Goal: Transaction & Acquisition: Purchase product/service

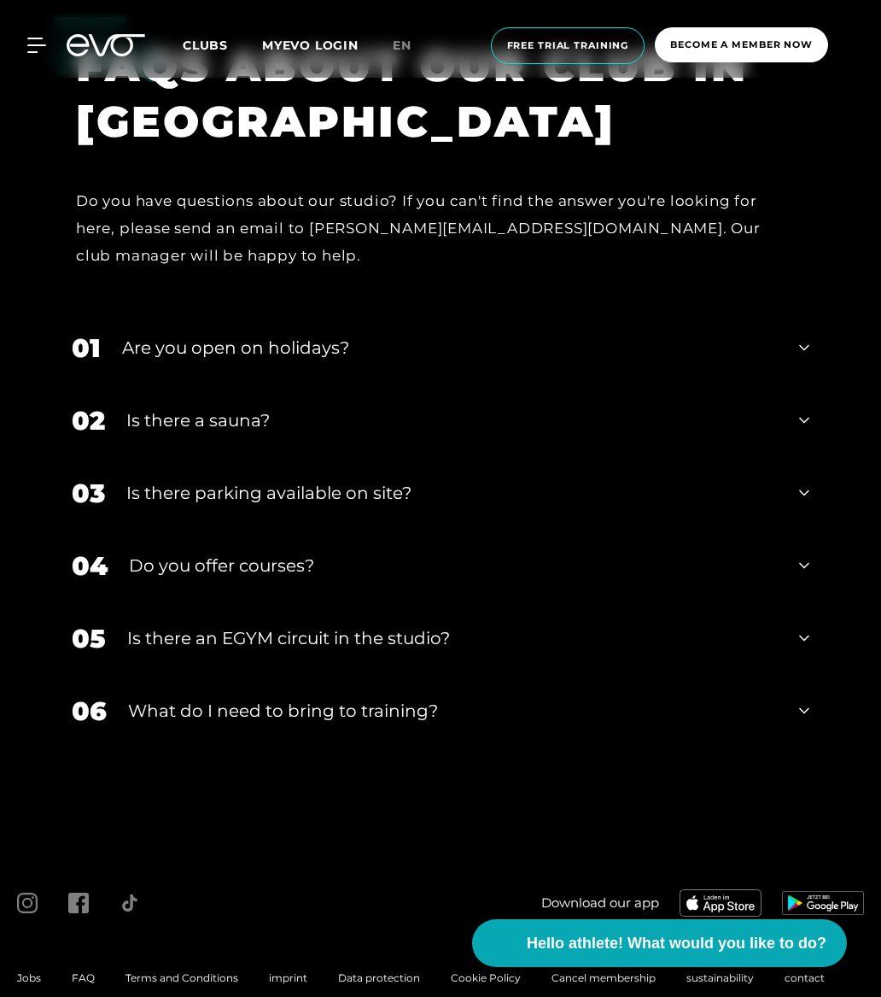
scroll to position [6506, 0]
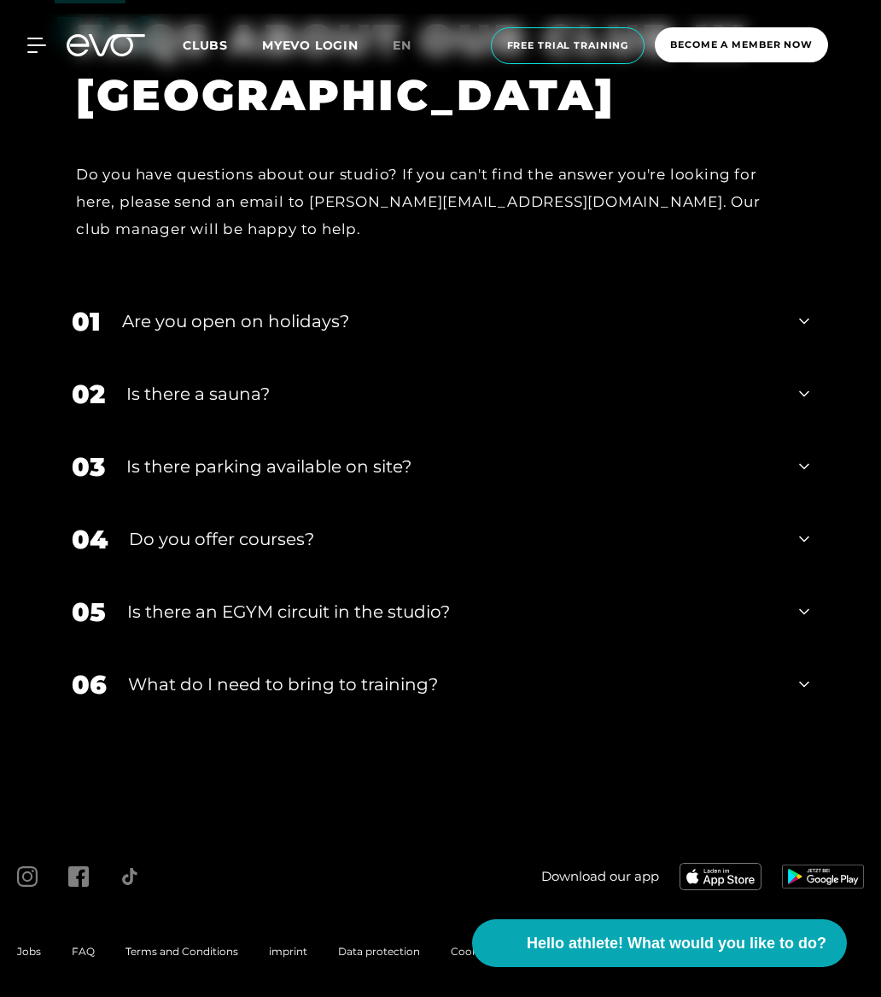
click at [799, 402] on div "02 Is there a sauna?" at bounding box center [441, 394] width 772 height 73
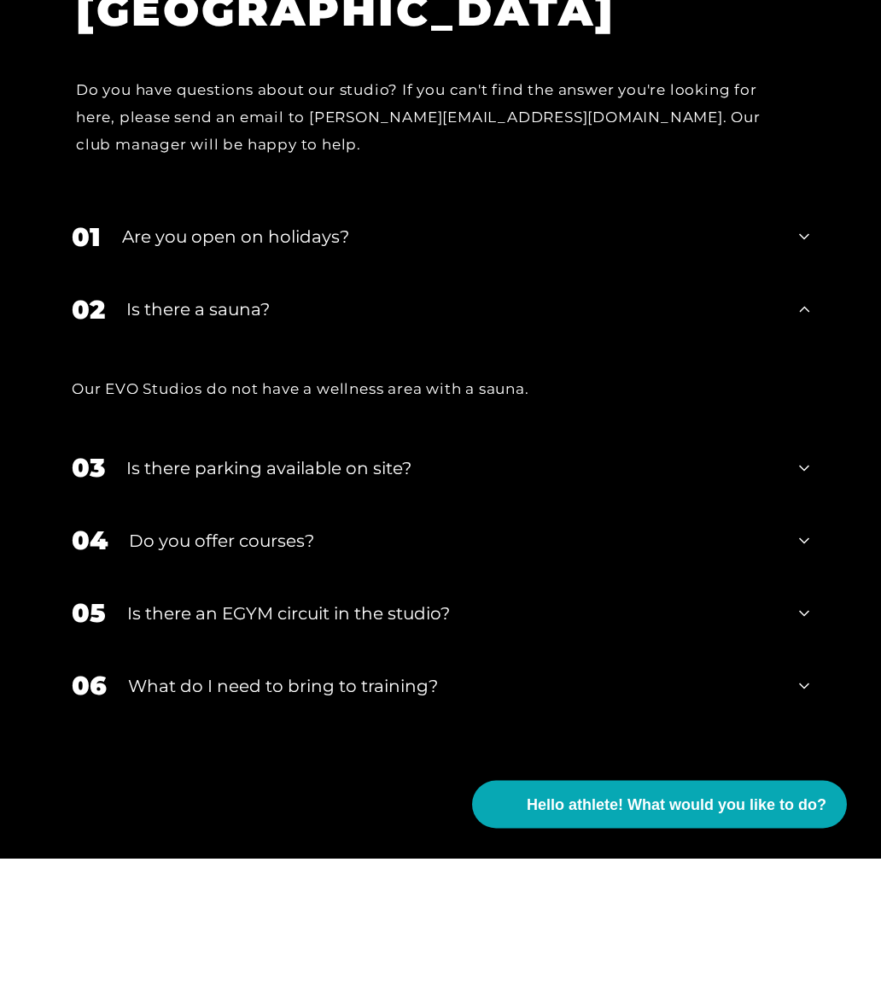
scroll to position [6591, 0]
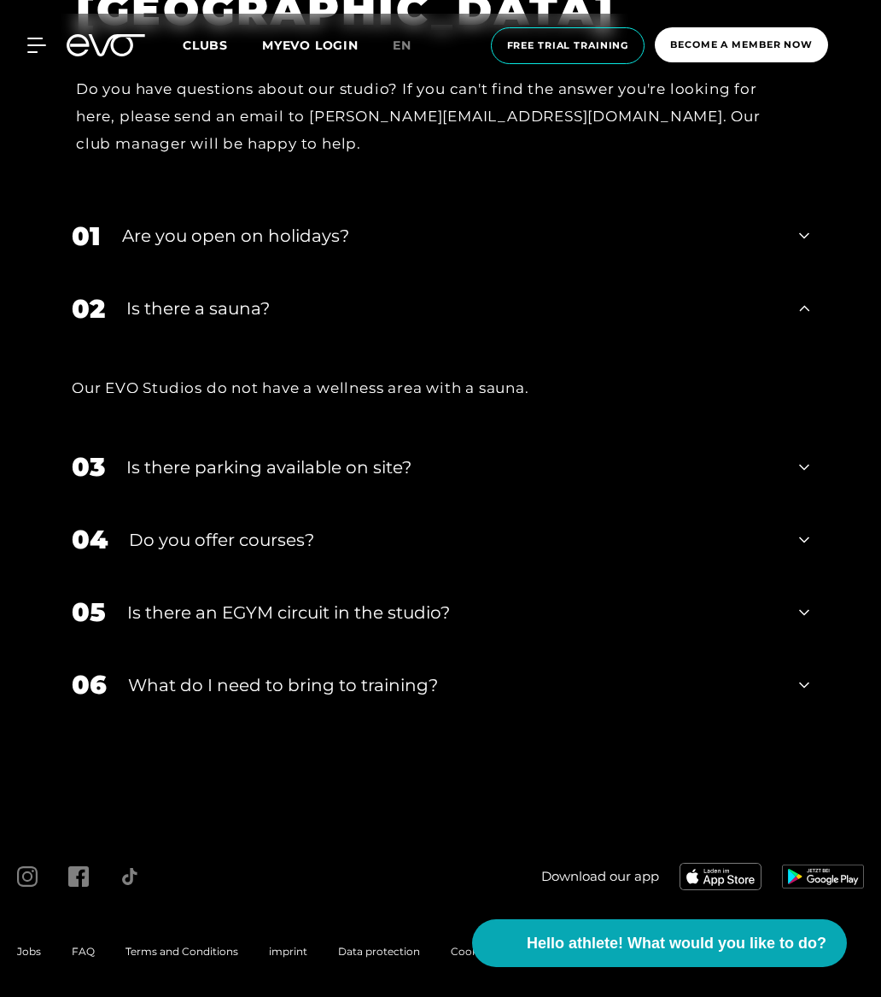
click at [798, 671] on div "06 What do I need to bring to training?" at bounding box center [441, 684] width 772 height 73
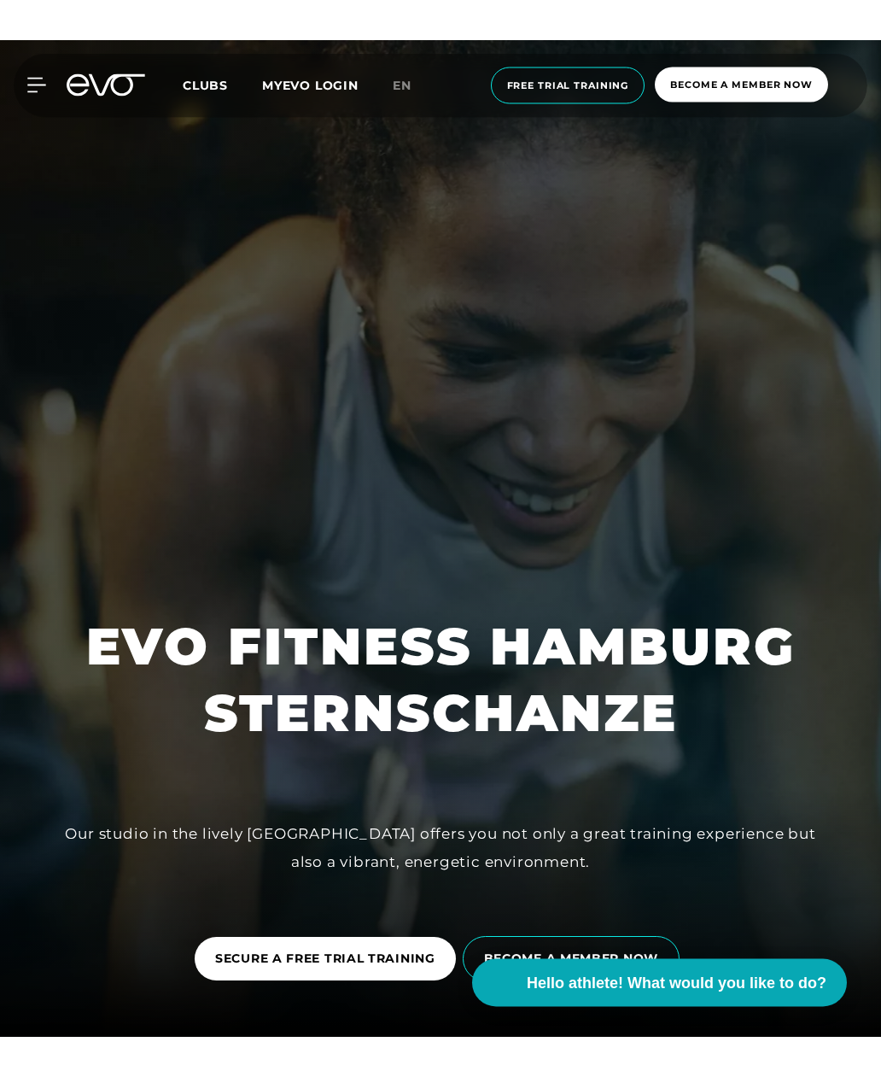
scroll to position [0, 0]
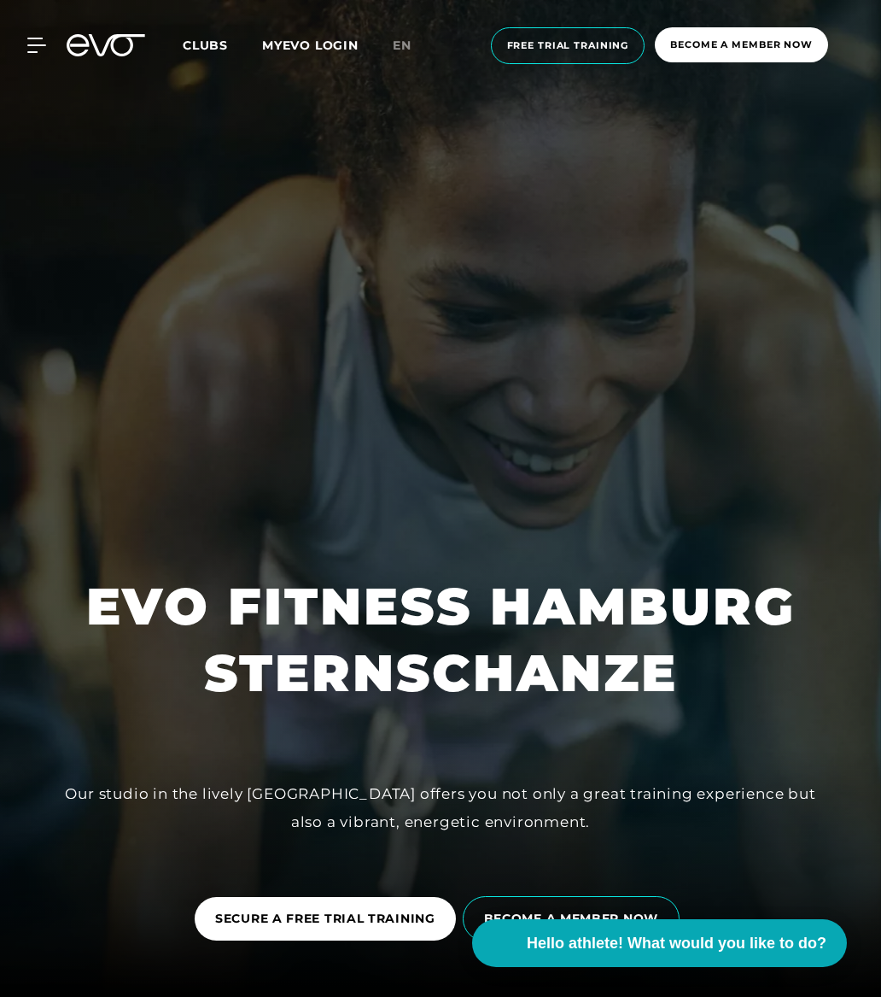
click at [796, 29] on span "Become a member now" at bounding box center [741, 44] width 173 height 35
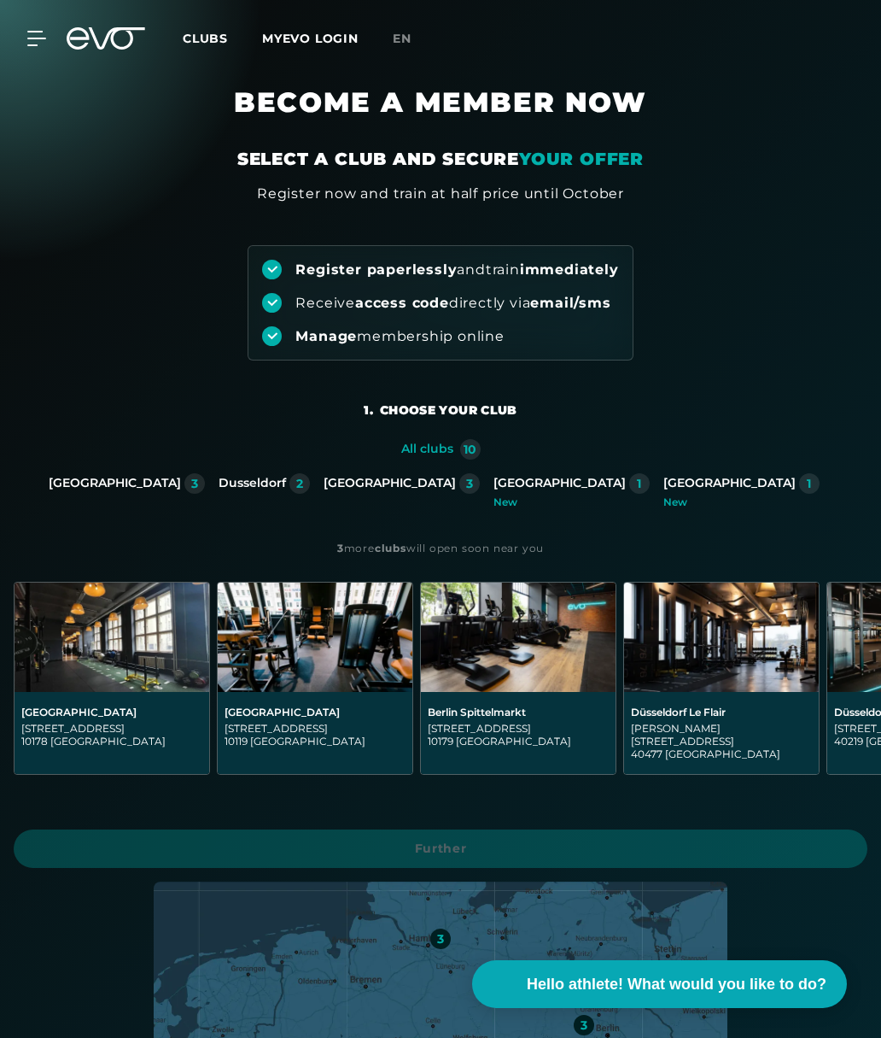
click at [212, 44] on font "Clubs" at bounding box center [205, 38] width 45 height 15
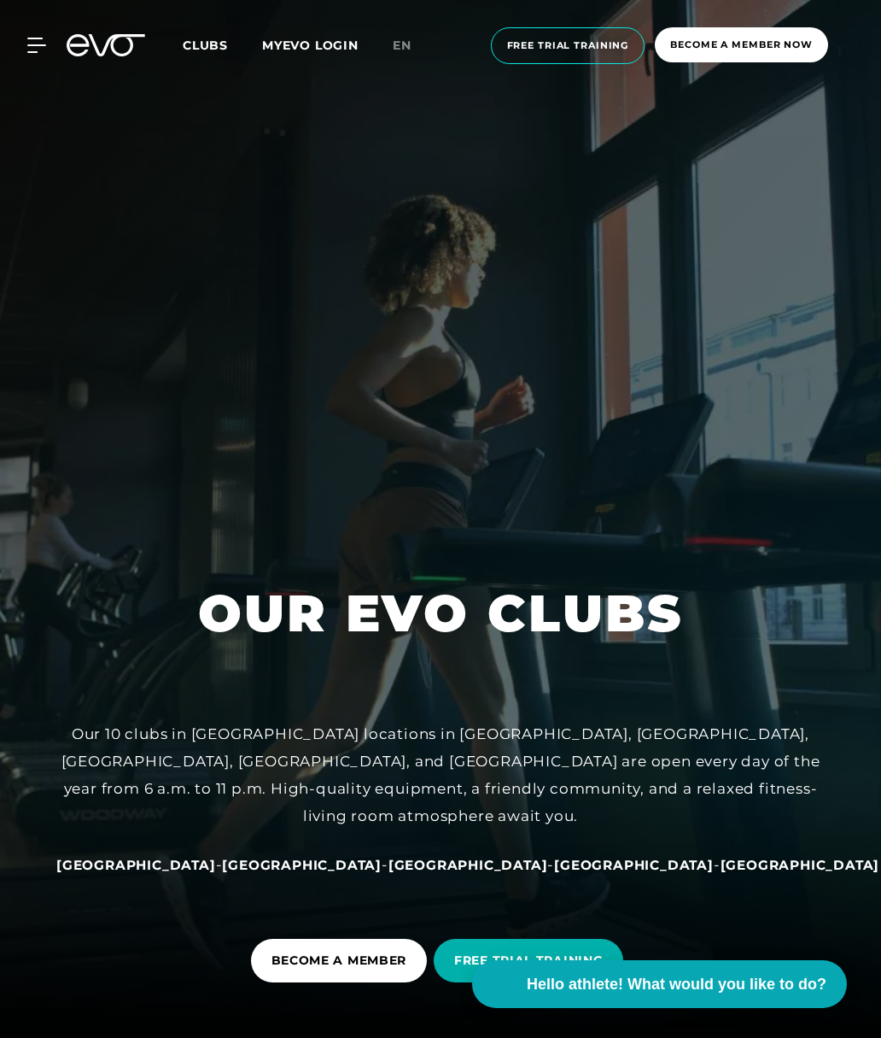
click at [775, 39] on font "Become a member now" at bounding box center [741, 44] width 143 height 12
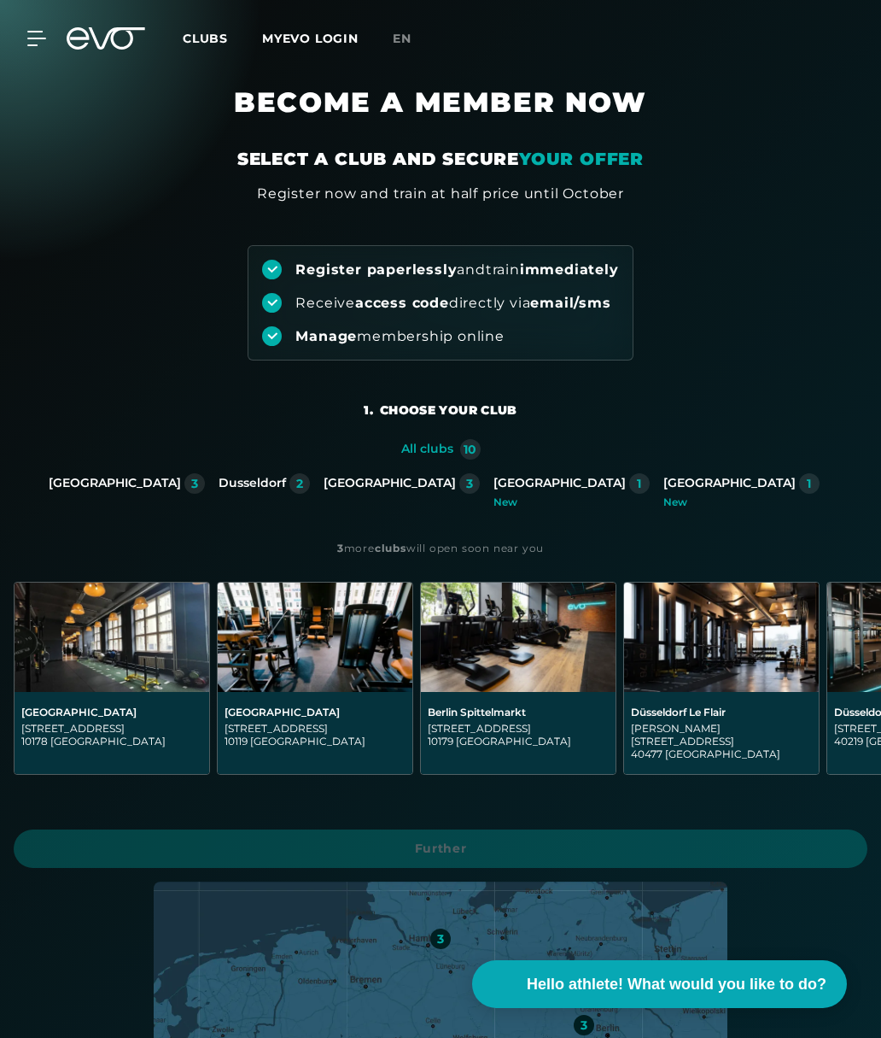
click at [415, 482] on font "[GEOGRAPHIC_DATA]" at bounding box center [390, 482] width 132 height 15
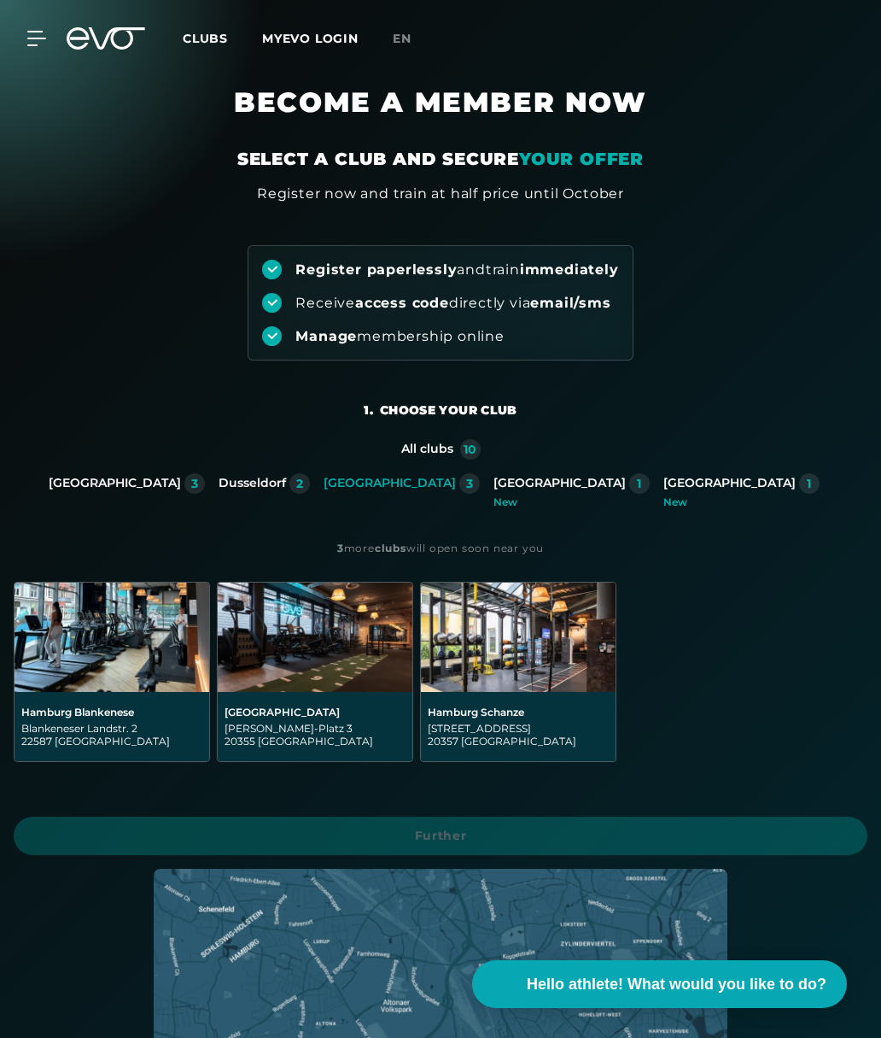
click at [524, 633] on img at bounding box center [518, 636] width 195 height 109
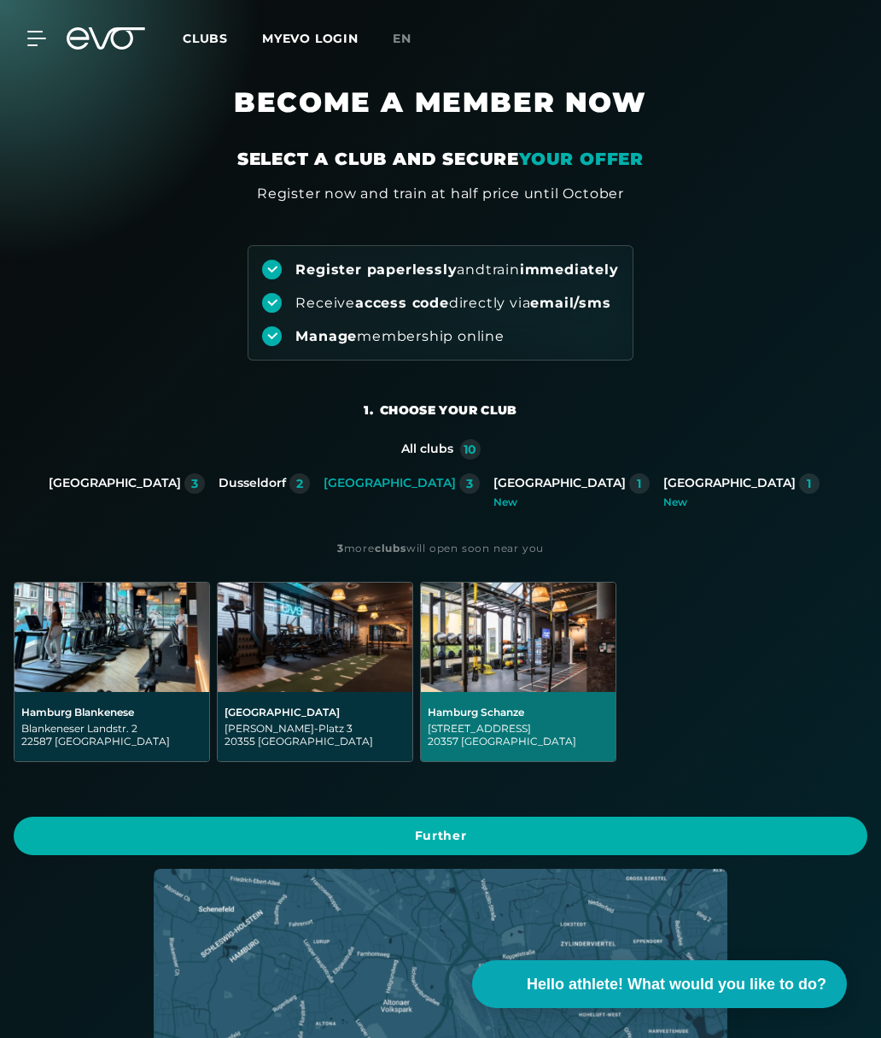
click at [478, 823] on span "Further" at bounding box center [441, 835] width 854 height 38
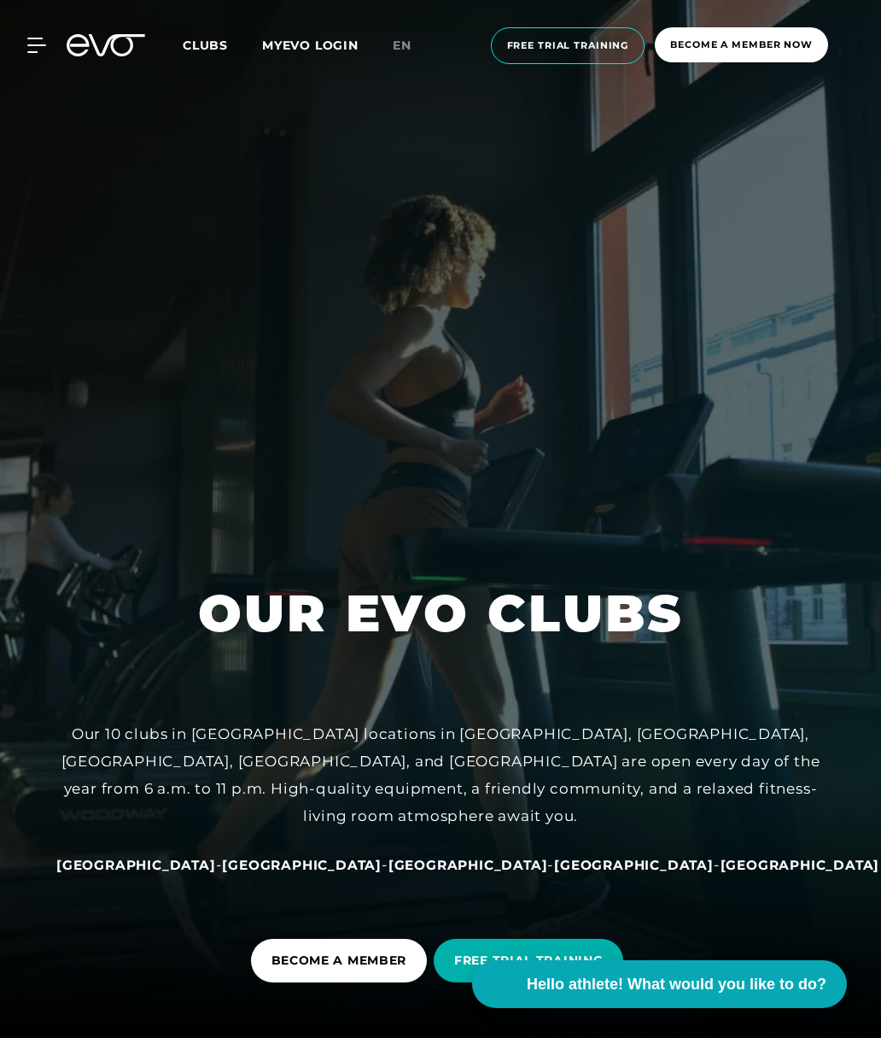
click at [403, 52] on font "en" at bounding box center [402, 45] width 19 height 15
click at [775, 44] on font "Become a member now" at bounding box center [741, 44] width 143 height 12
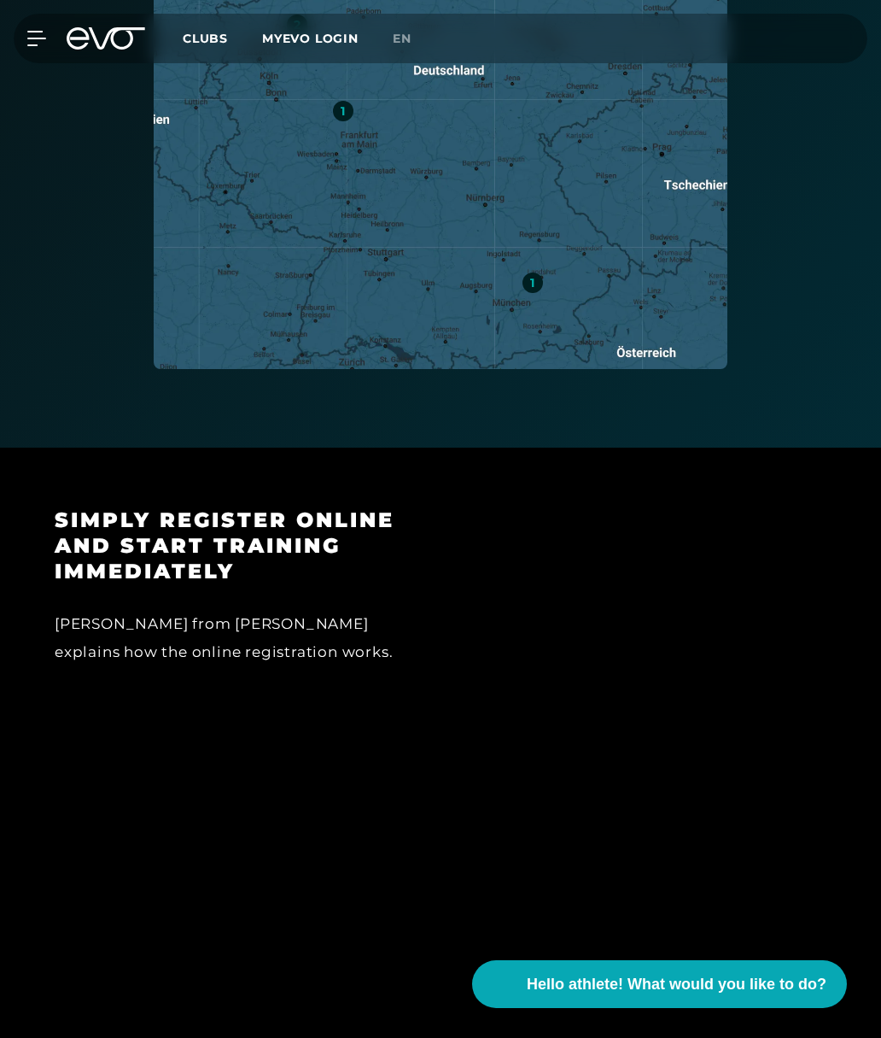
scroll to position [1085, 0]
click at [35, 44] on icon at bounding box center [36, 39] width 18 height 14
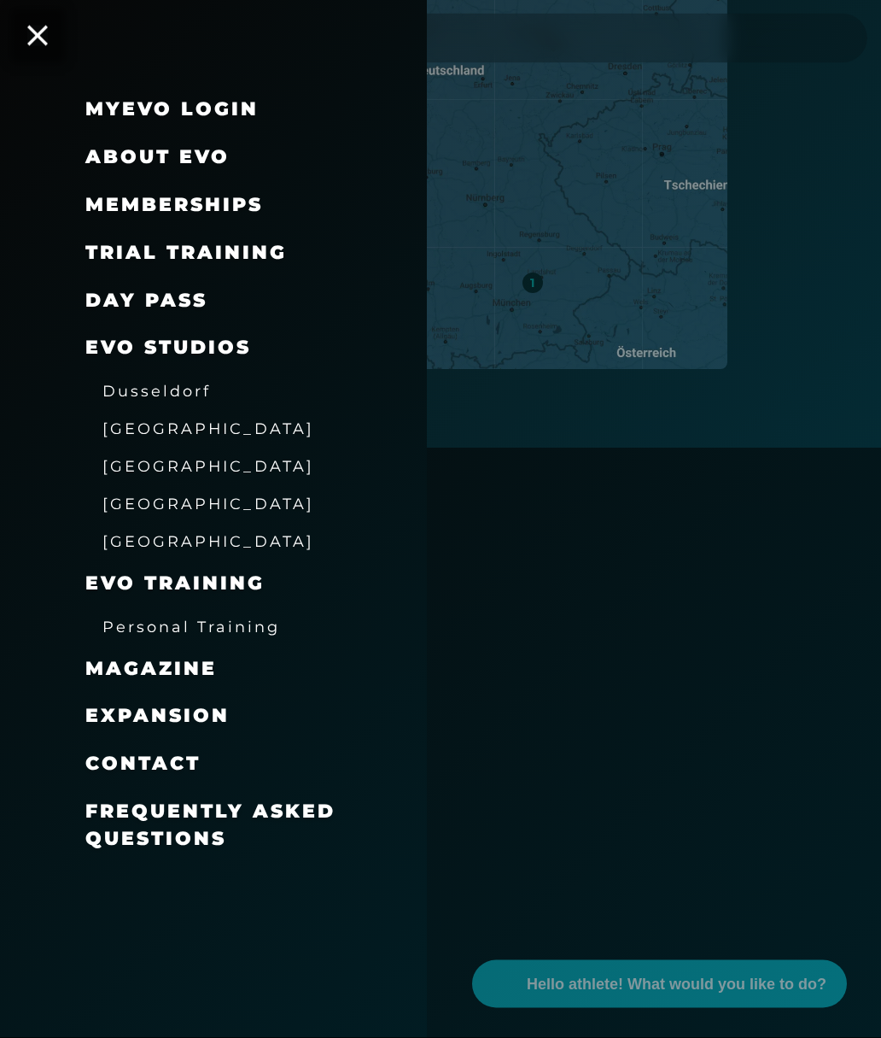
scroll to position [1086, 0]
click at [185, 294] on font "DAY PASS" at bounding box center [146, 300] width 122 height 23
